Goal: Transaction & Acquisition: Purchase product/service

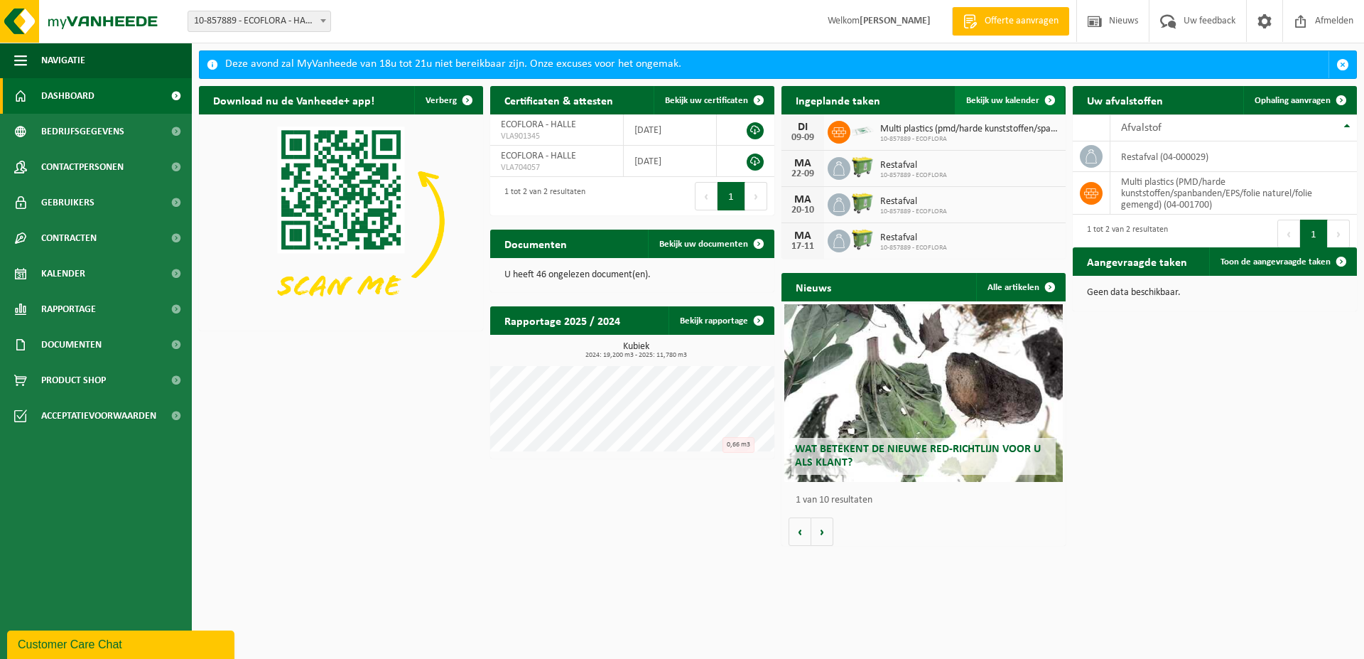
click at [1000, 99] on span "Bekijk uw kalender" at bounding box center [1003, 100] width 73 height 9
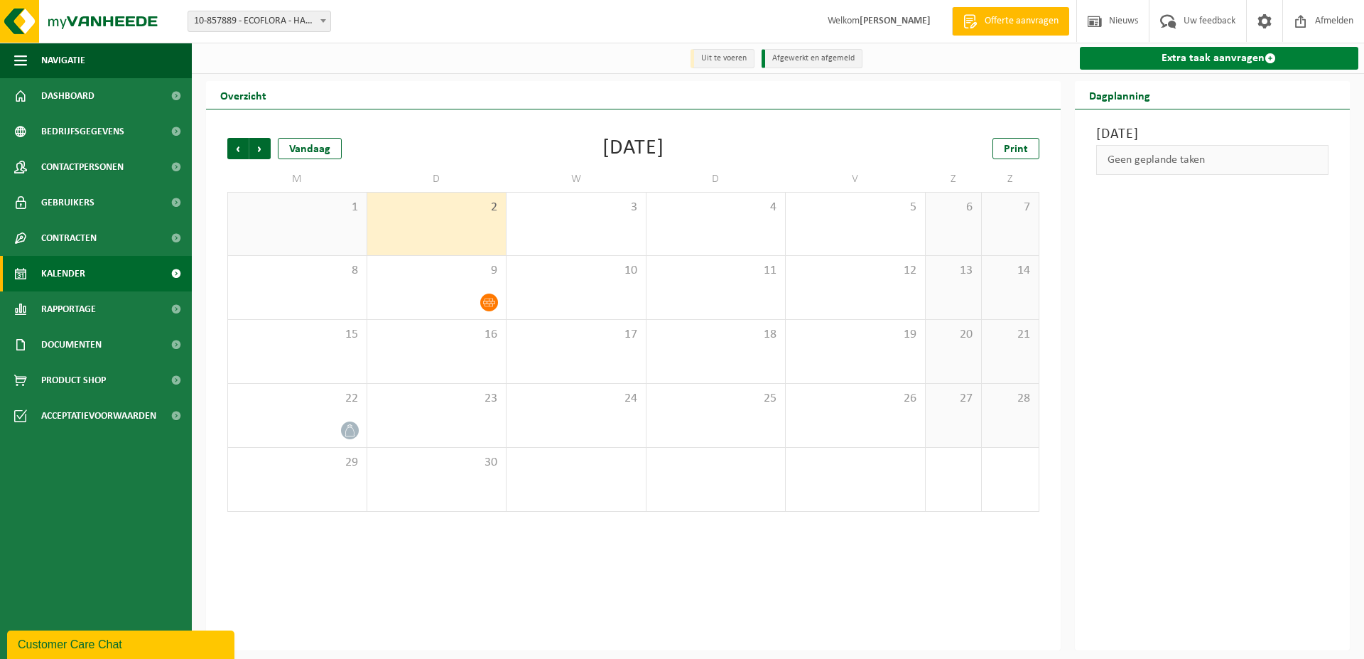
click at [1184, 61] on link "Extra taak aanvragen" at bounding box center [1219, 58] width 279 height 23
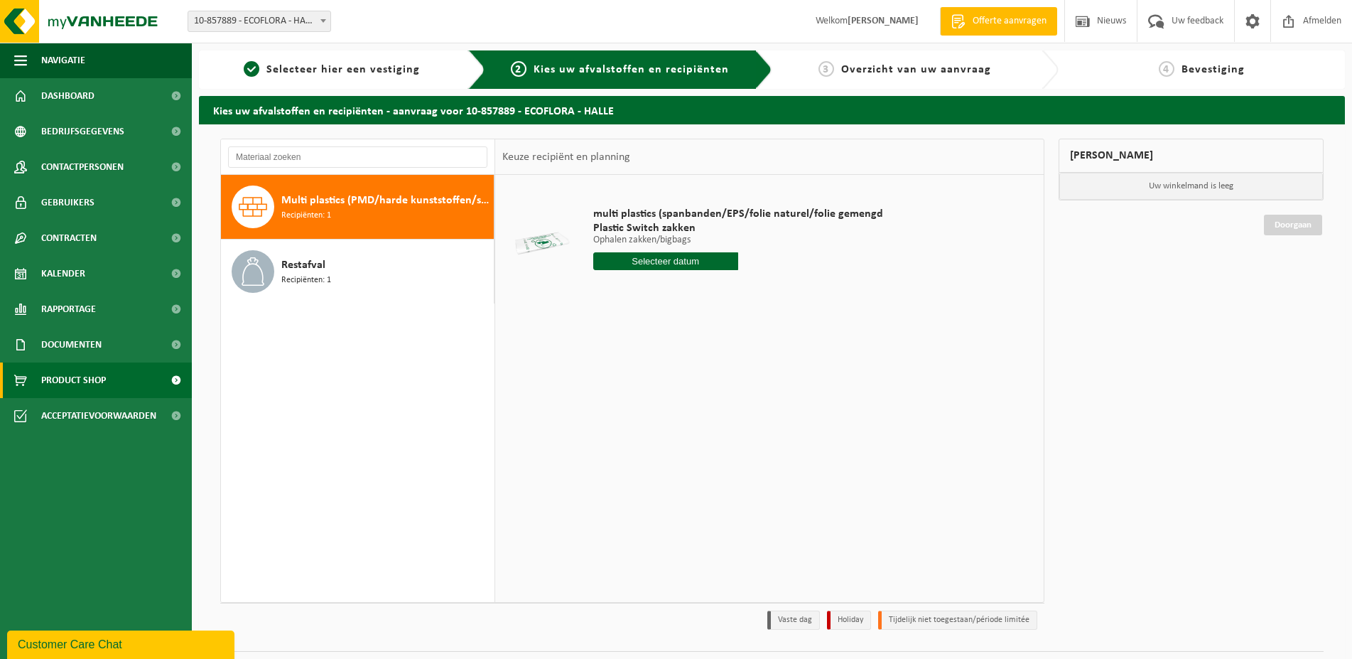
click at [82, 372] on span "Product Shop" at bounding box center [73, 380] width 65 height 36
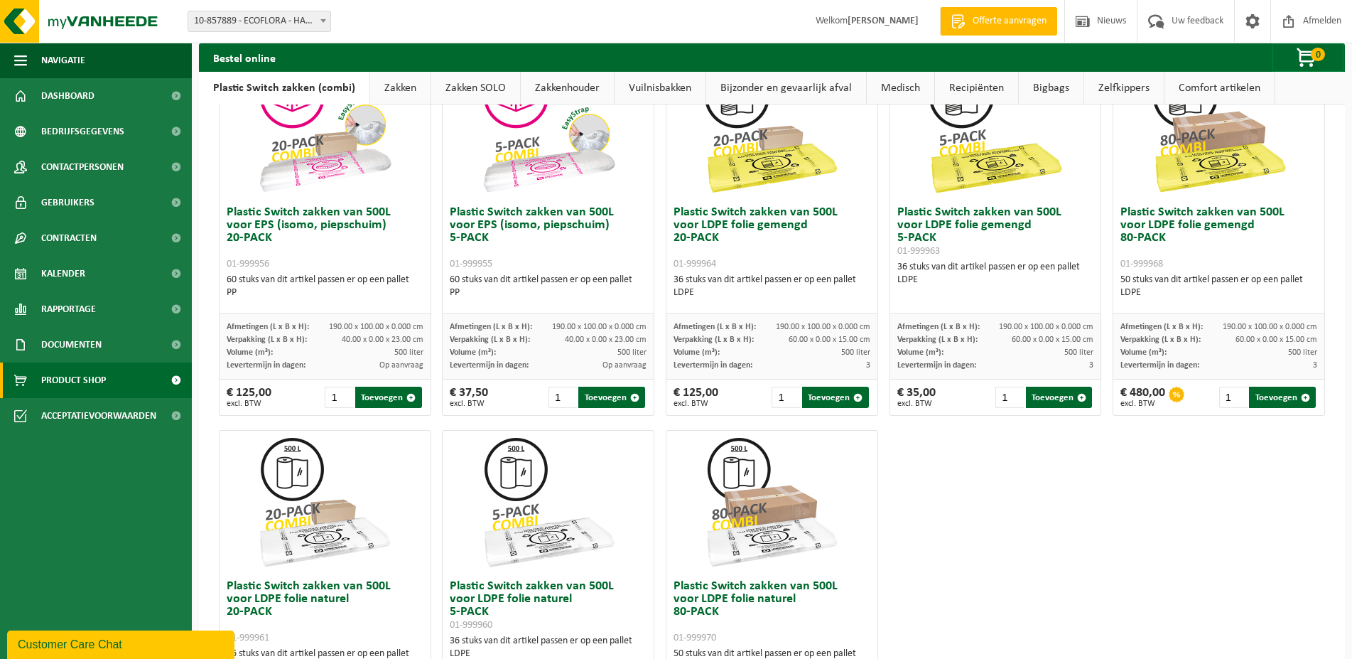
scroll to position [362, 0]
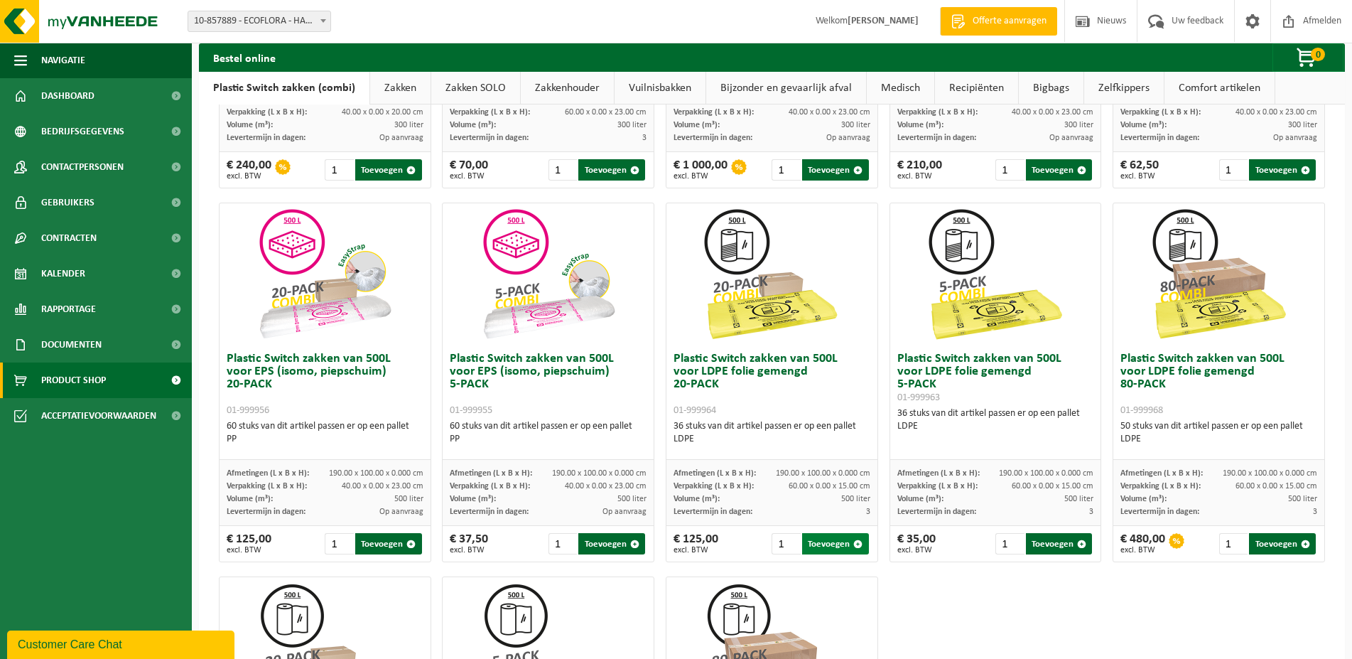
click at [833, 540] on button "Toevoegen" at bounding box center [835, 543] width 67 height 21
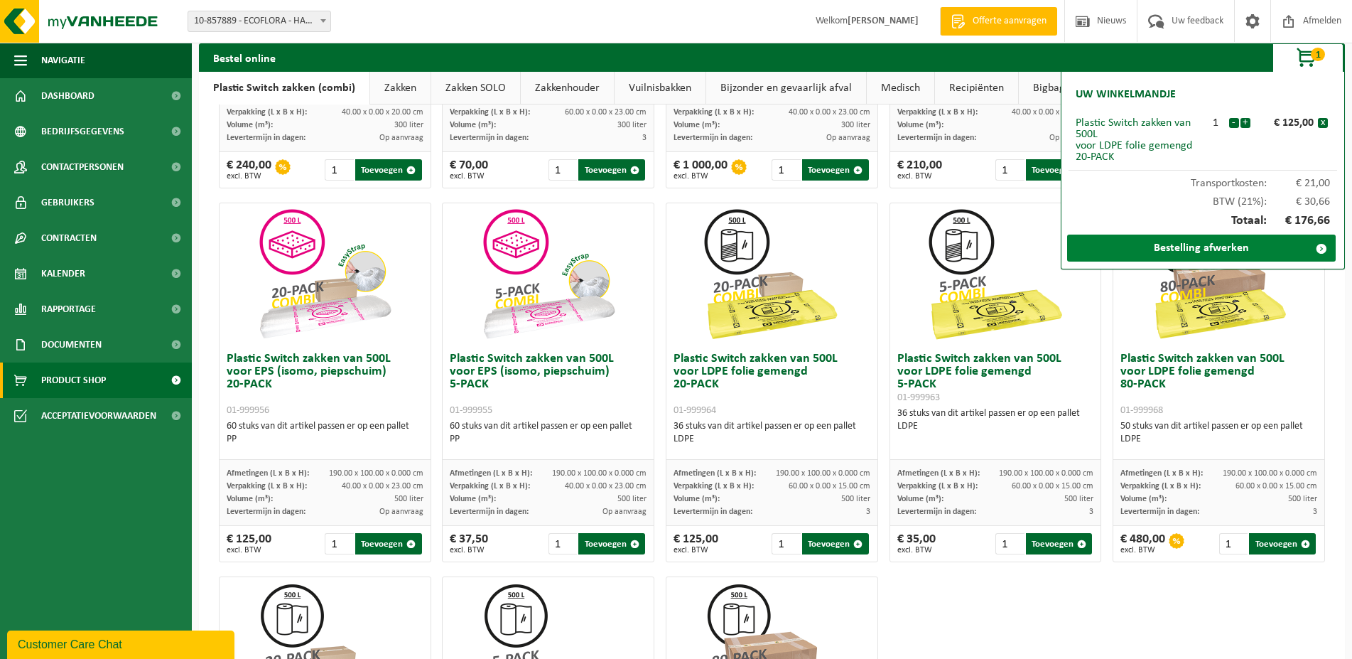
click at [1205, 249] on link "Bestelling afwerken" at bounding box center [1201, 248] width 269 height 27
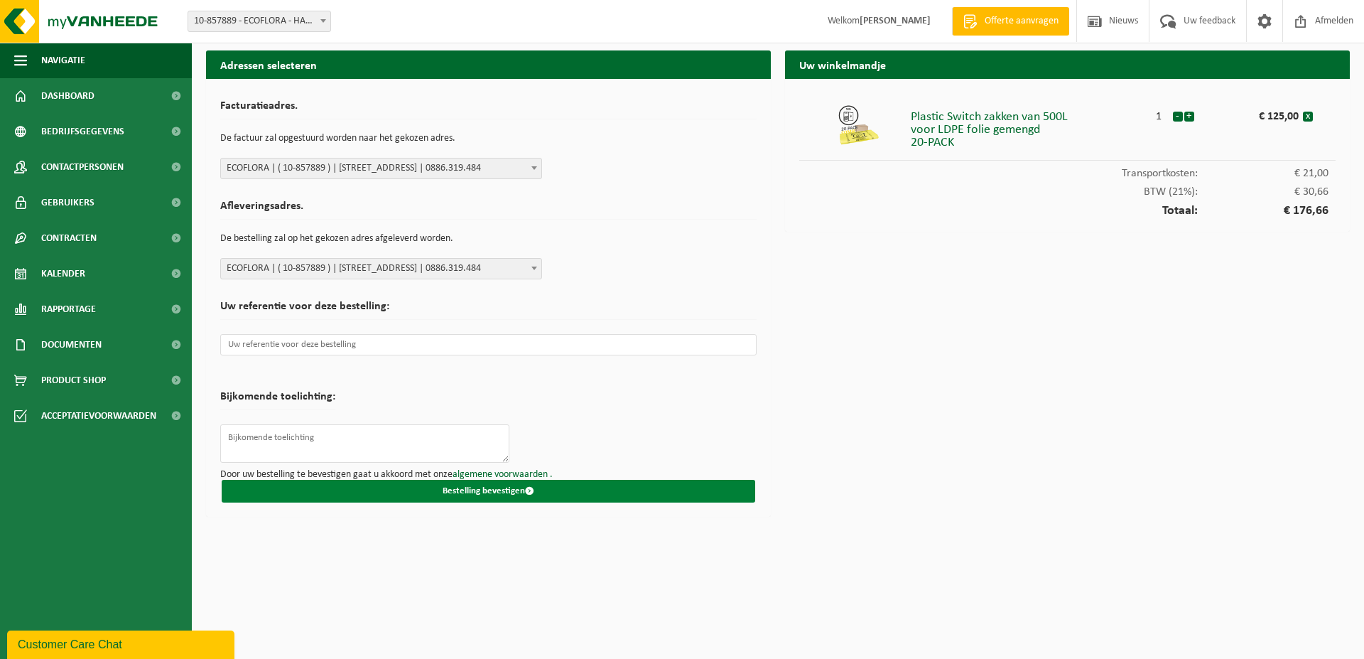
click at [485, 490] on button "Bestelling bevestigen" at bounding box center [489, 491] width 534 height 23
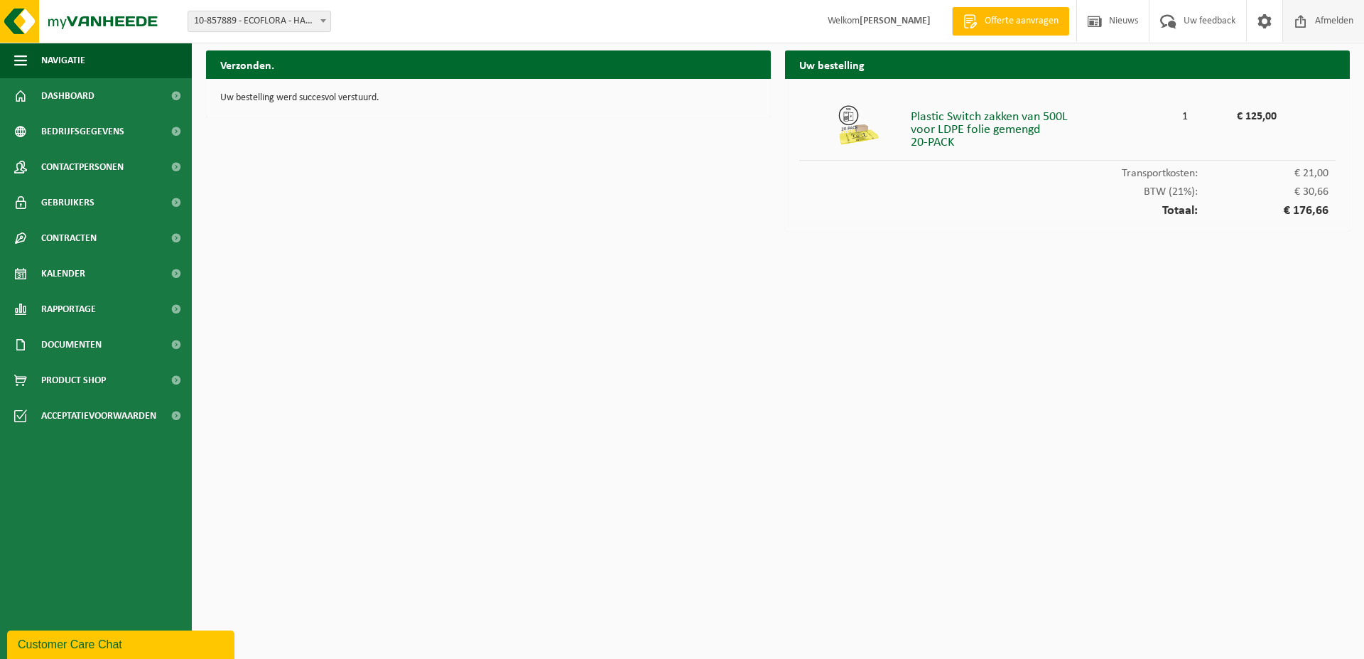
click at [1330, 23] on span "Afmelden" at bounding box center [1334, 21] width 45 height 42
